Goal: Task Accomplishment & Management: Complete application form

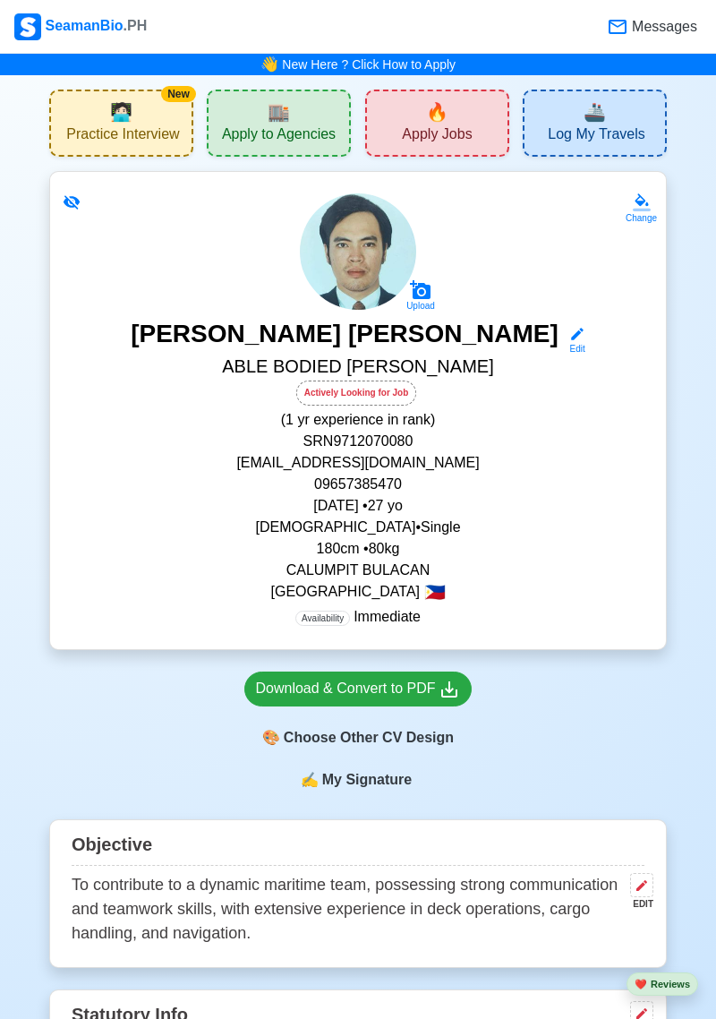
click at [451, 135] on span "Apply Jobs" at bounding box center [437, 136] width 70 height 22
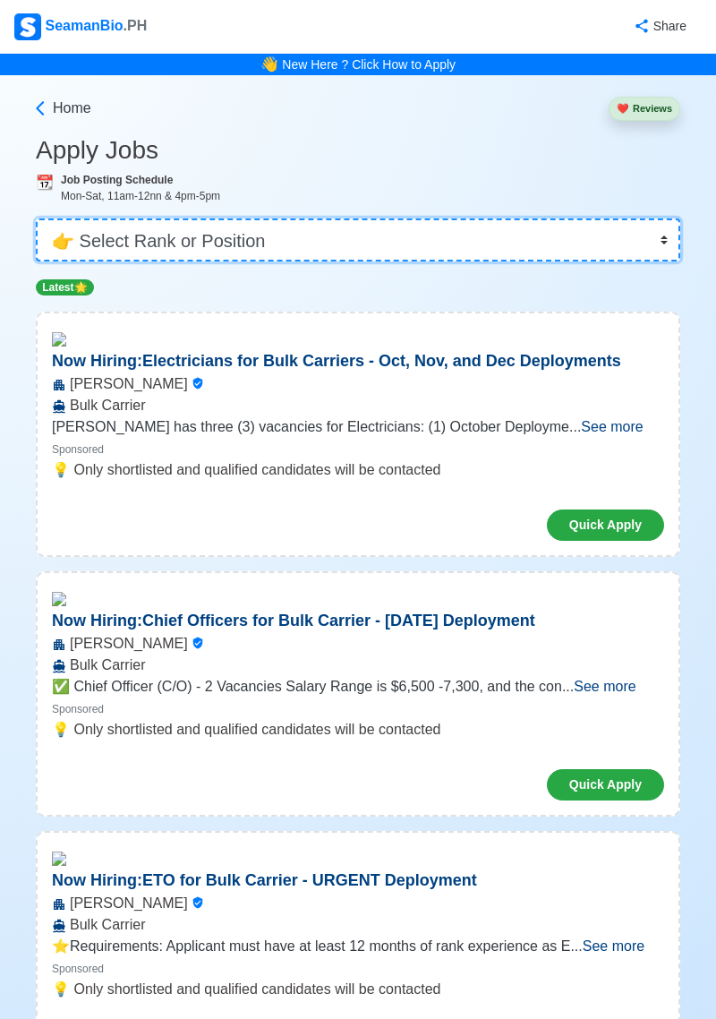
click at [583, 242] on select "👉 Select Rank or Position Master Chief Officer 2nd Officer 3rd Officer Junior O…" at bounding box center [358, 239] width 645 height 43
select select "[PERSON_NAME]"
click at [36, 218] on select "👉 Select Rank or Position Master Chief Officer 2nd Officer 3rd Officer Junior O…" at bounding box center [358, 239] width 645 height 43
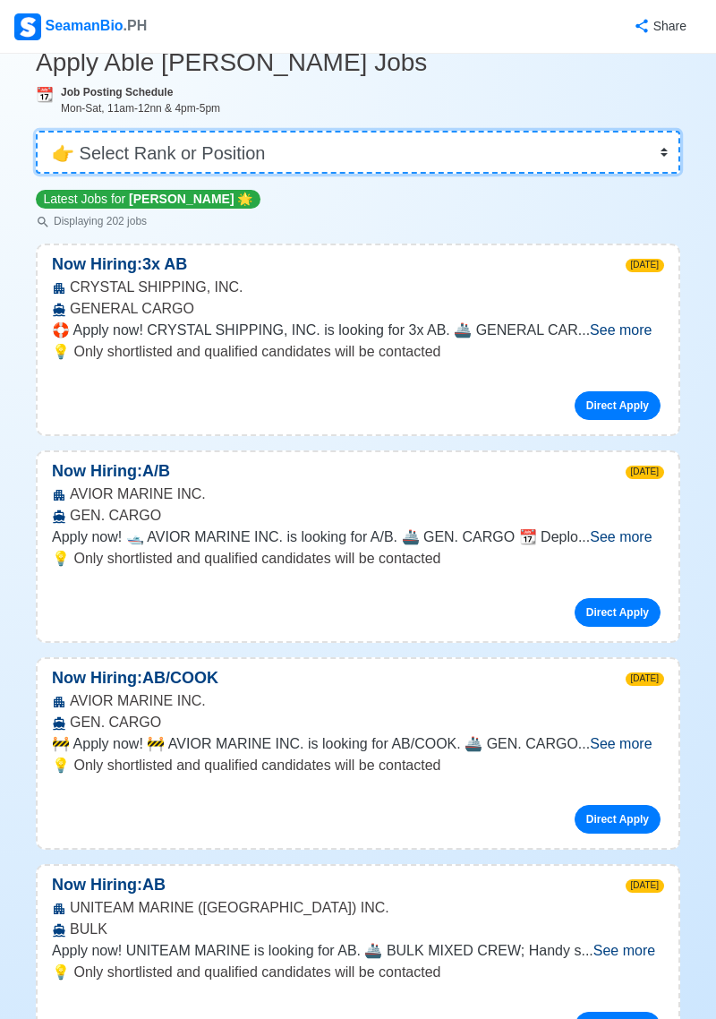
scroll to position [91, 0]
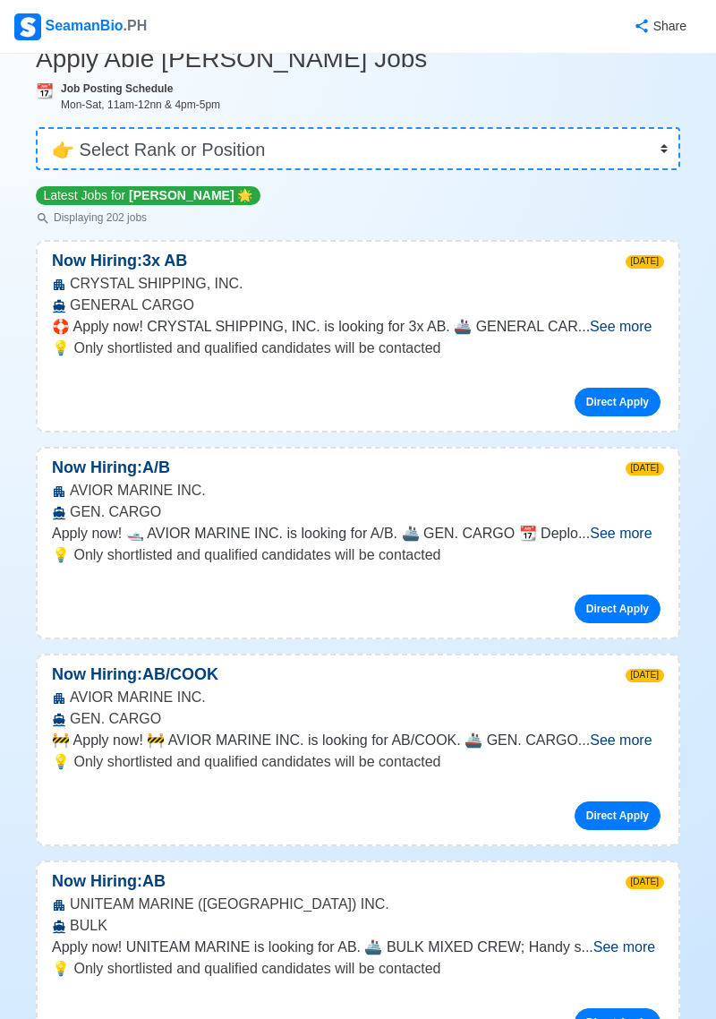
click at [629, 536] on span "See more" at bounding box center [621, 533] width 62 height 15
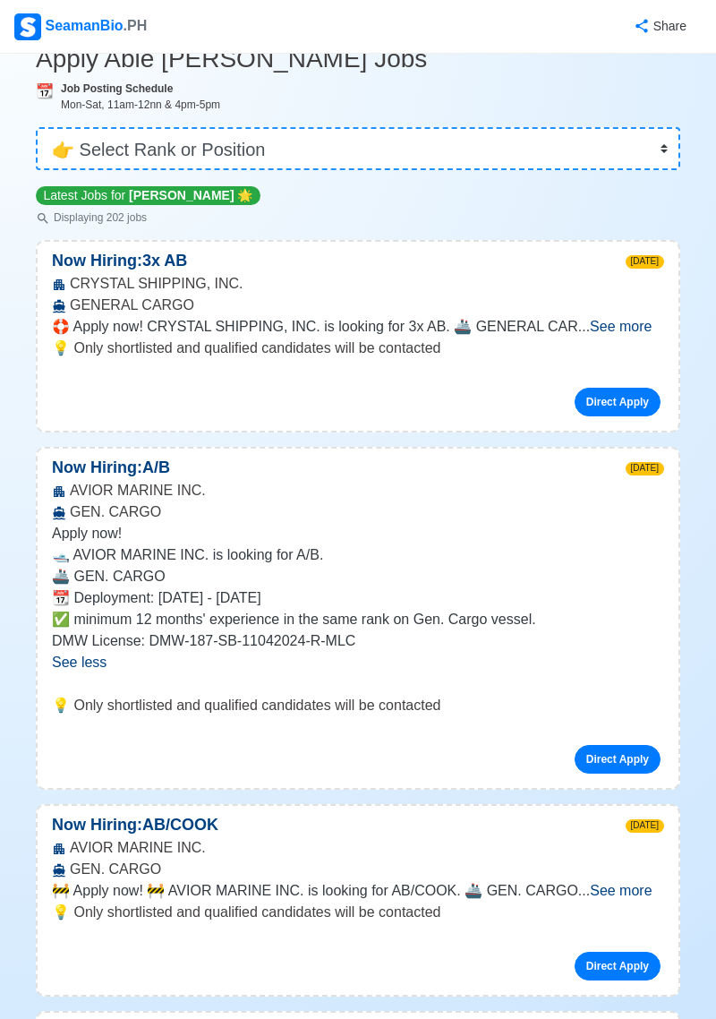
click at [628, 331] on span "See more" at bounding box center [621, 326] width 62 height 15
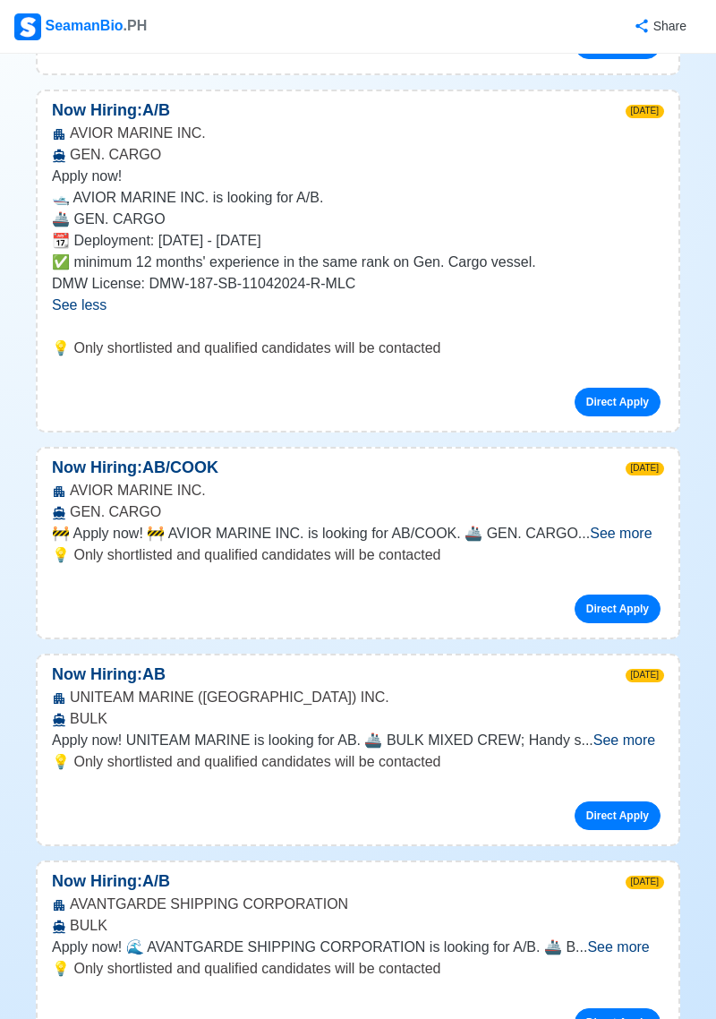
scroll to position [578, 0]
click at [632, 537] on span "See more" at bounding box center [621, 533] width 62 height 15
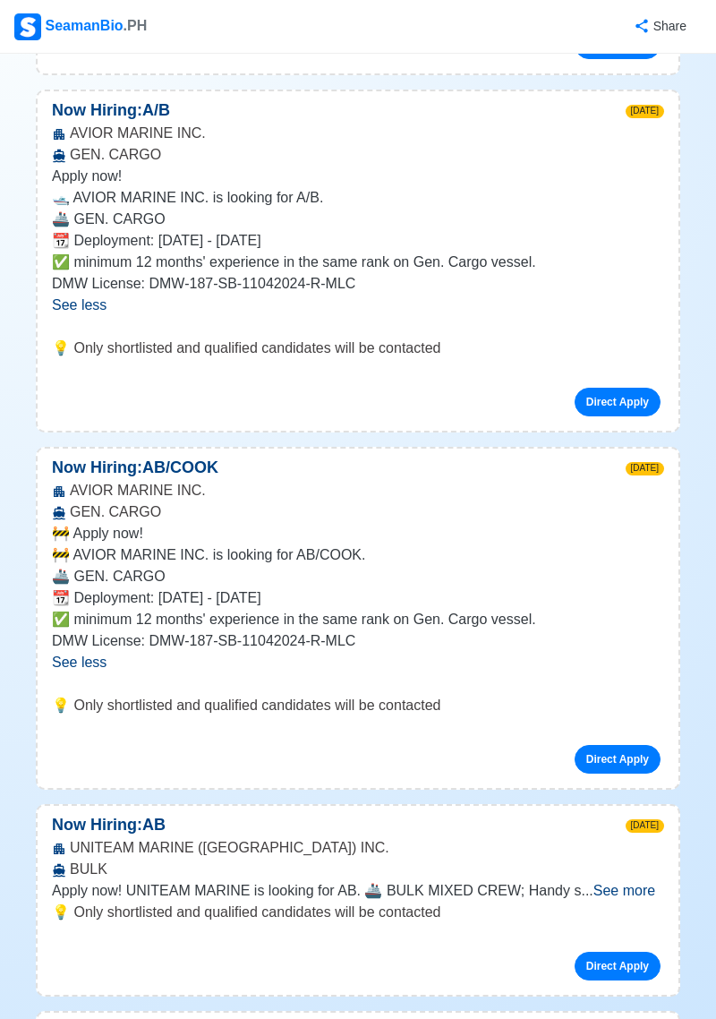
click at [635, 531] on p "🚧 Apply now!" at bounding box center [358, 533] width 612 height 21
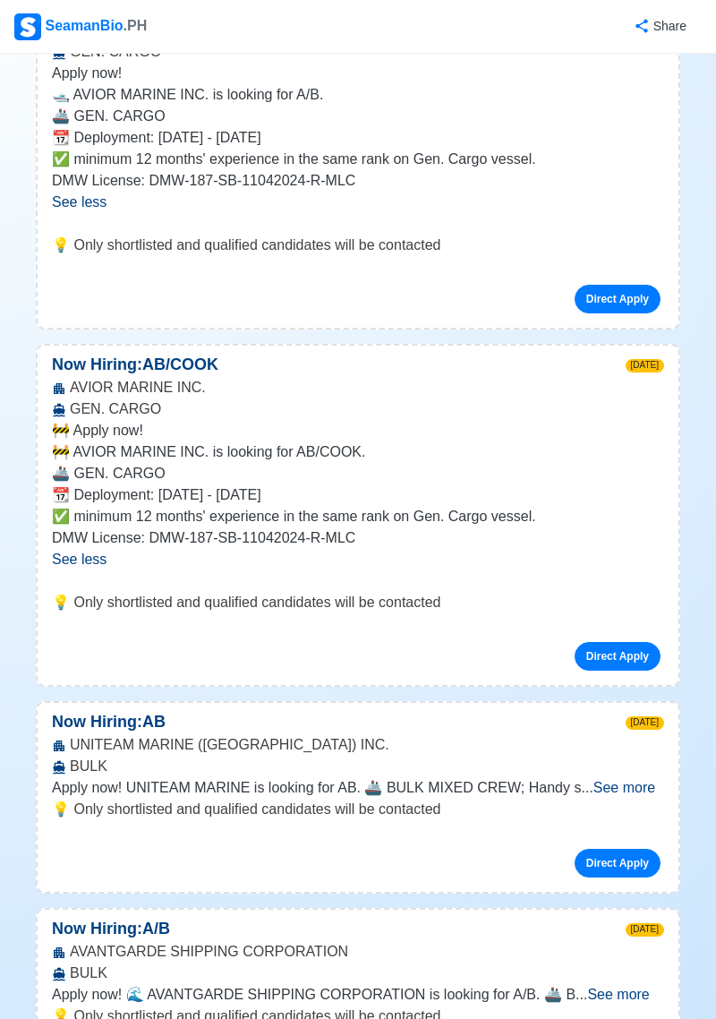
scroll to position [681, 0]
